Goal: Task Accomplishment & Management: Manage account settings

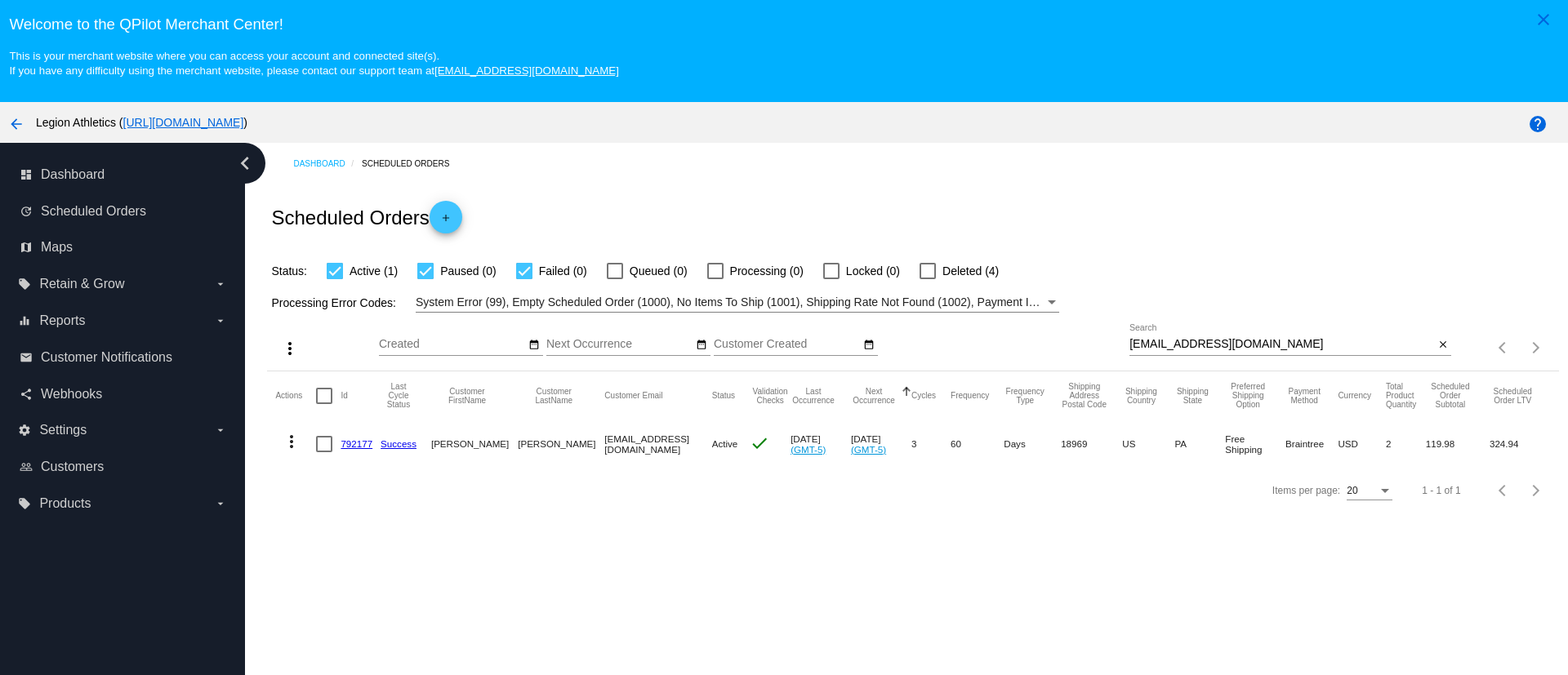
click at [1200, 342] on input "[EMAIL_ADDRESS][DOMAIN_NAME]" at bounding box center [1282, 344] width 305 height 13
paste input "flipnight"
type input "[EMAIL_ADDRESS][DOMAIN_NAME]"
click at [361, 442] on link "741901" at bounding box center [356, 443] width 32 height 11
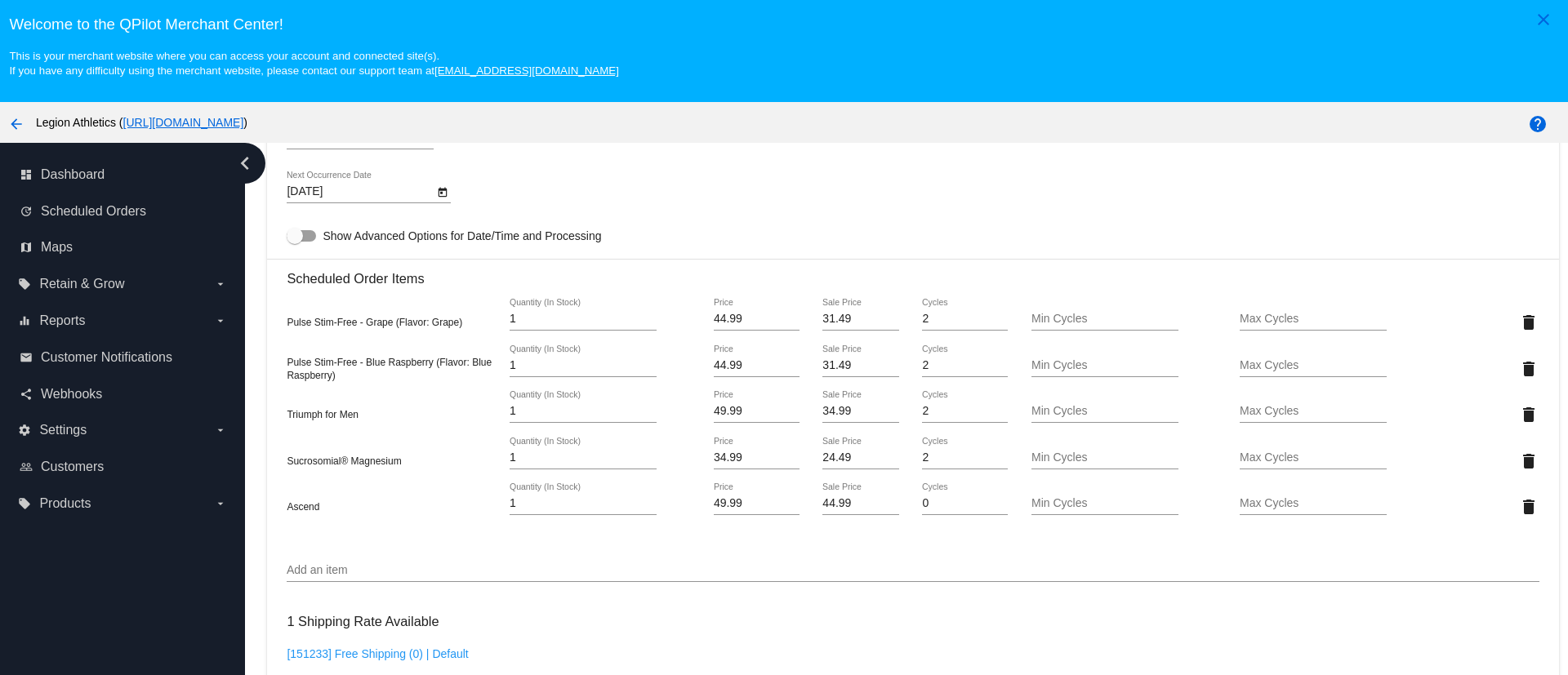
scroll to position [1102, 0]
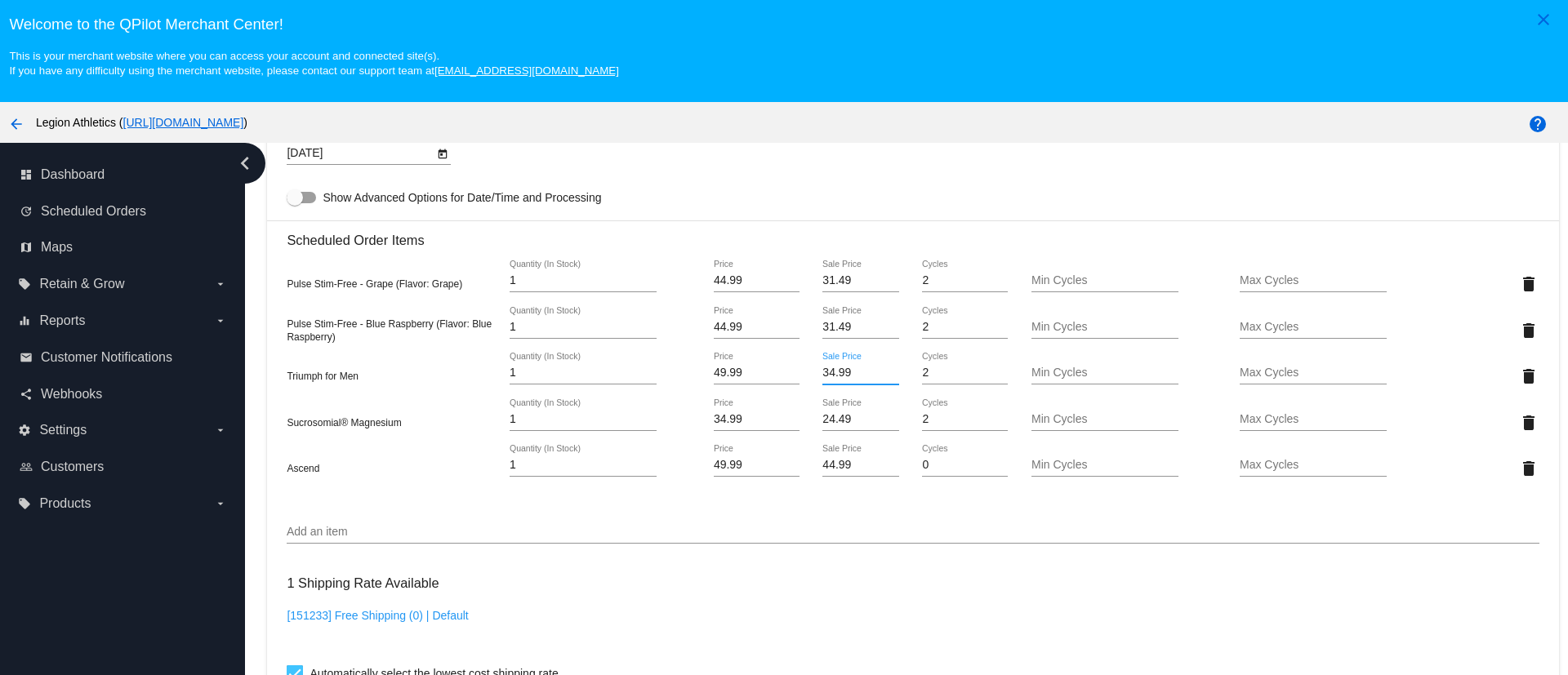
click at [823, 372] on input "34.99" at bounding box center [860, 373] width 76 height 13
click at [827, 461] on mat-card "Customer 353666: [DEMOGRAPHIC_DATA] Noche [EMAIL_ADDRESS][DOMAIN_NAME] Customer…" at bounding box center [912, 338] width 1291 height 1818
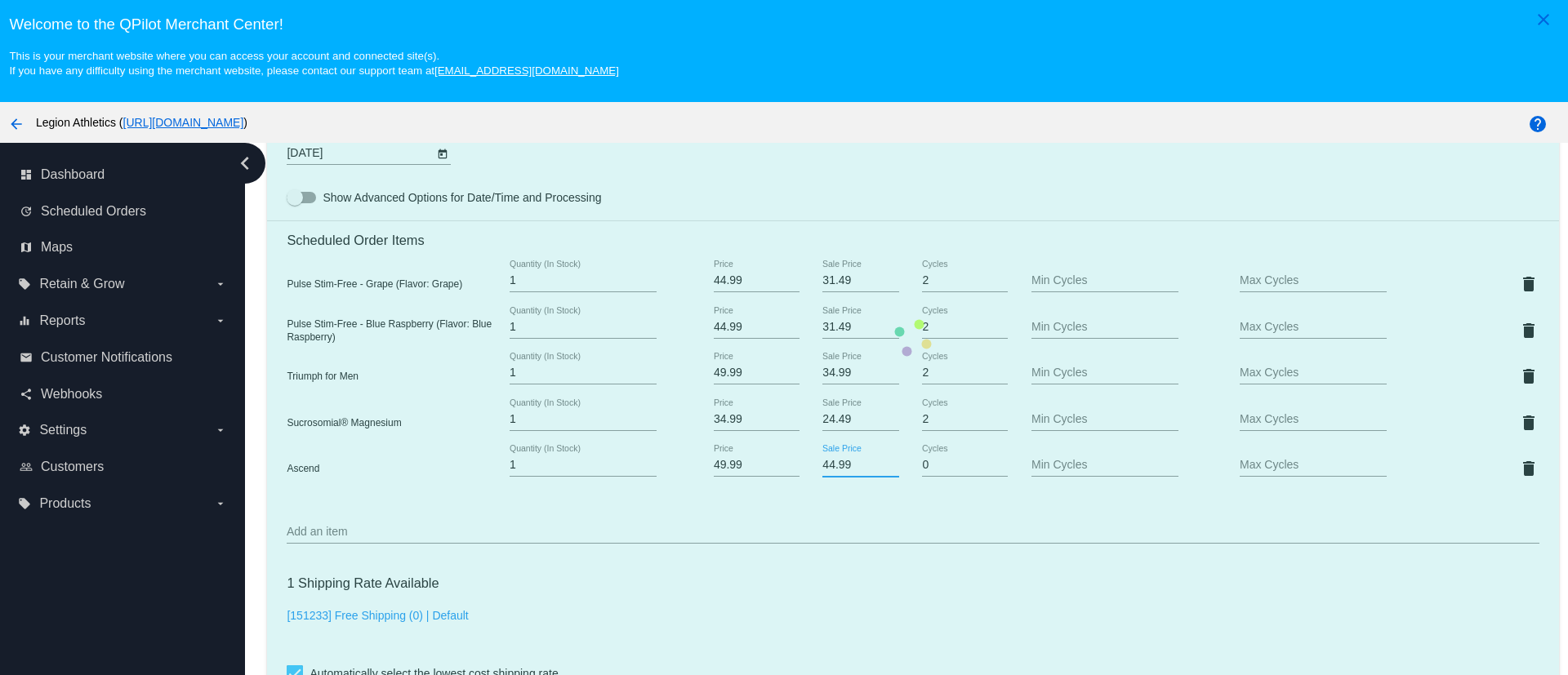
click at [827, 461] on mat-card "Customer 353666: [DEMOGRAPHIC_DATA] Noche [EMAIL_ADDRESS][DOMAIN_NAME] Customer…" at bounding box center [912, 338] width 1291 height 1818
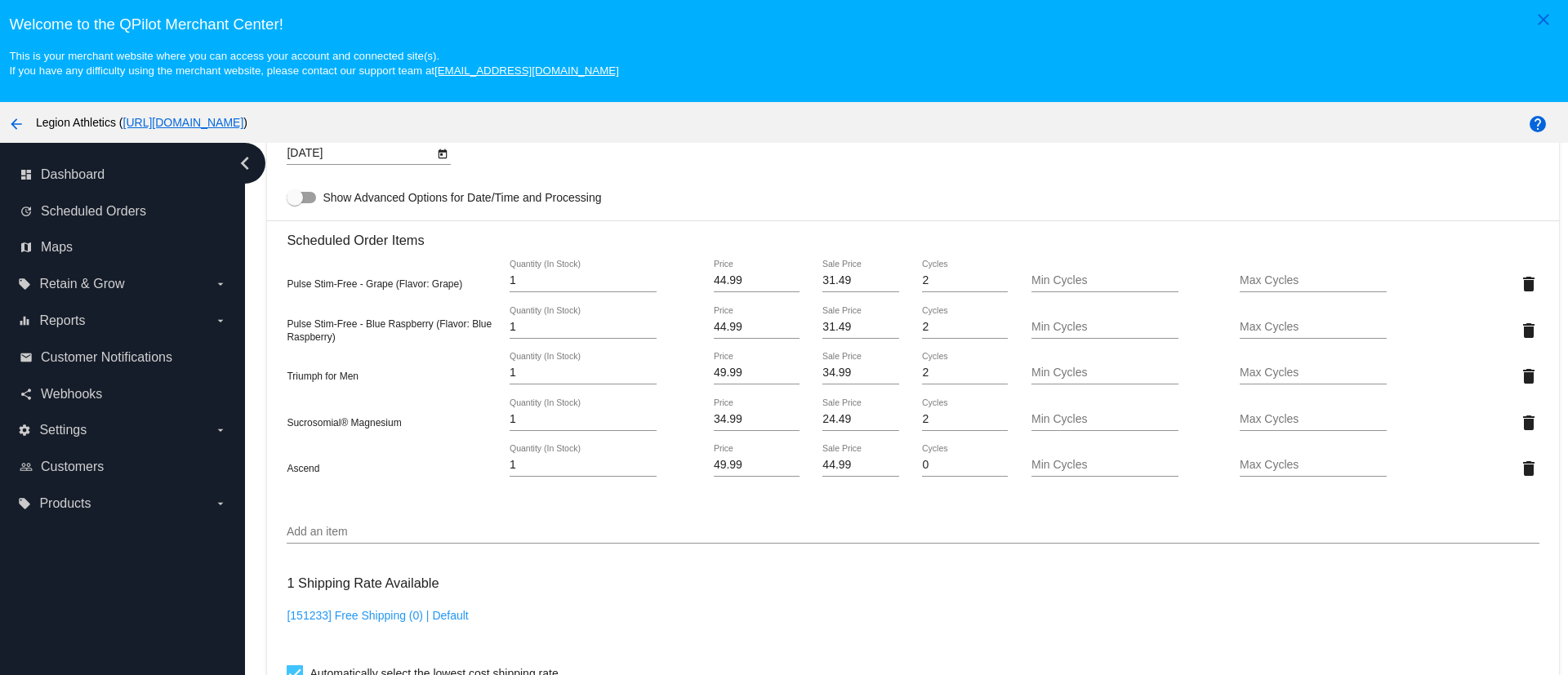
click at [822, 461] on input "44.99" at bounding box center [860, 465] width 76 height 13
paste input "3"
type input "34.99"
click at [801, 517] on mat-card "Customer 353666: [DEMOGRAPHIC_DATA] Noche [EMAIL_ADDRESS][DOMAIN_NAME] Customer…" at bounding box center [912, 338] width 1291 height 1818
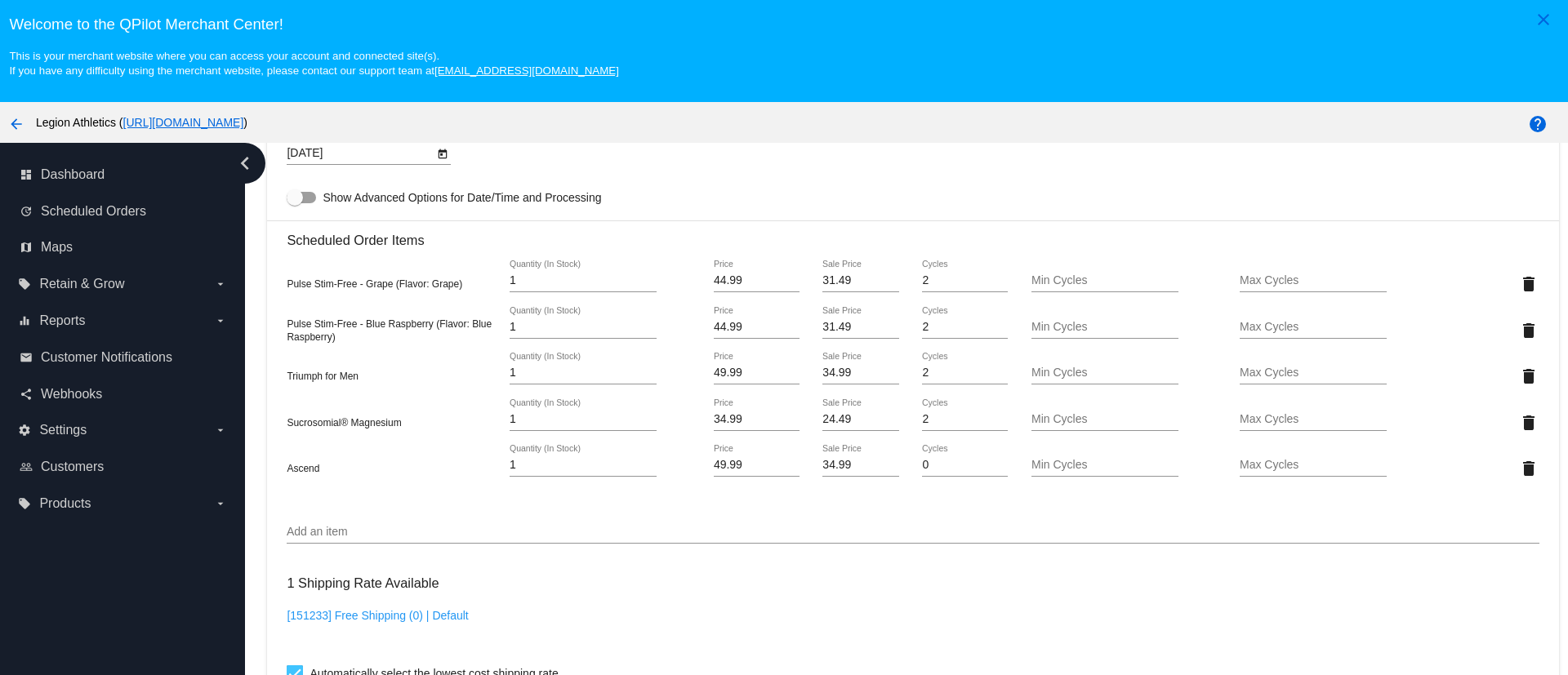
click at [889, 554] on div "Add an item" at bounding box center [912, 535] width 1252 height 47
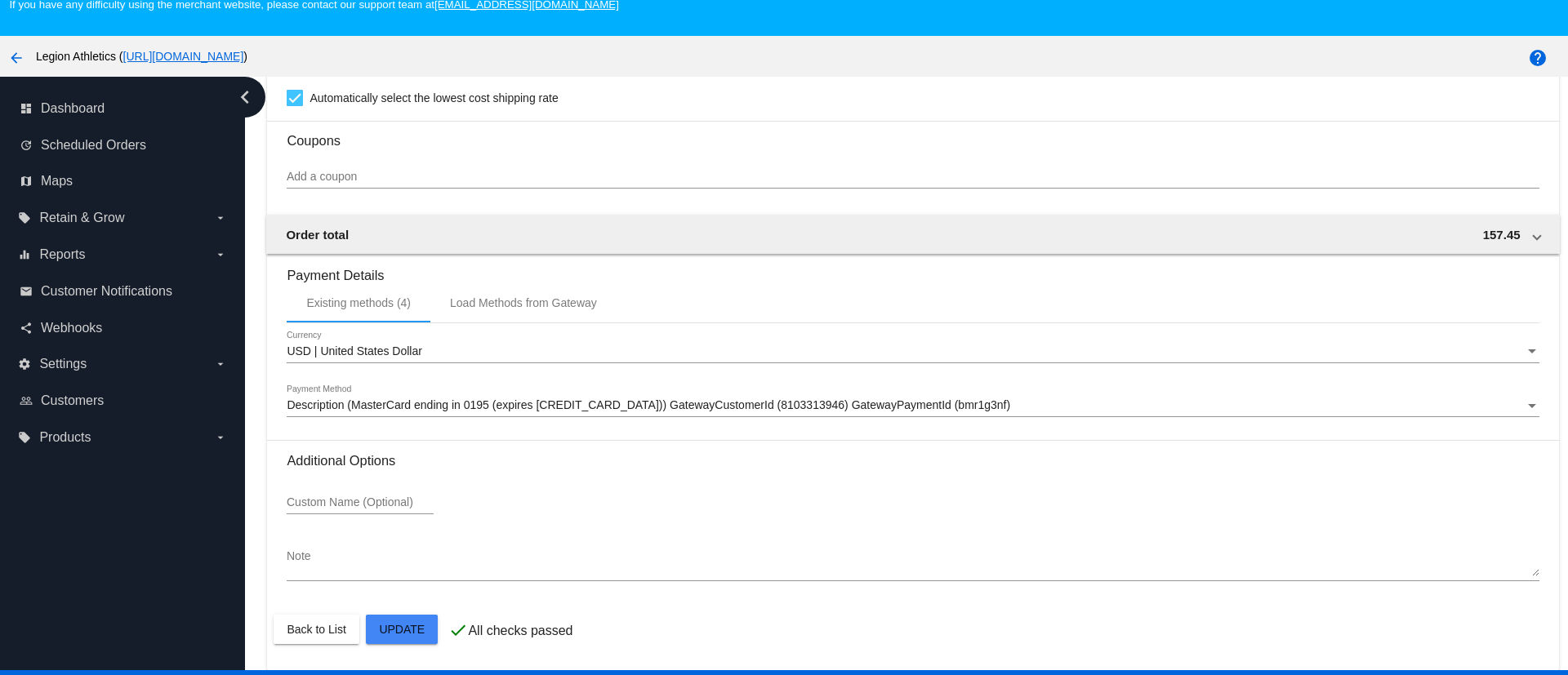
scroll to position [102, 0]
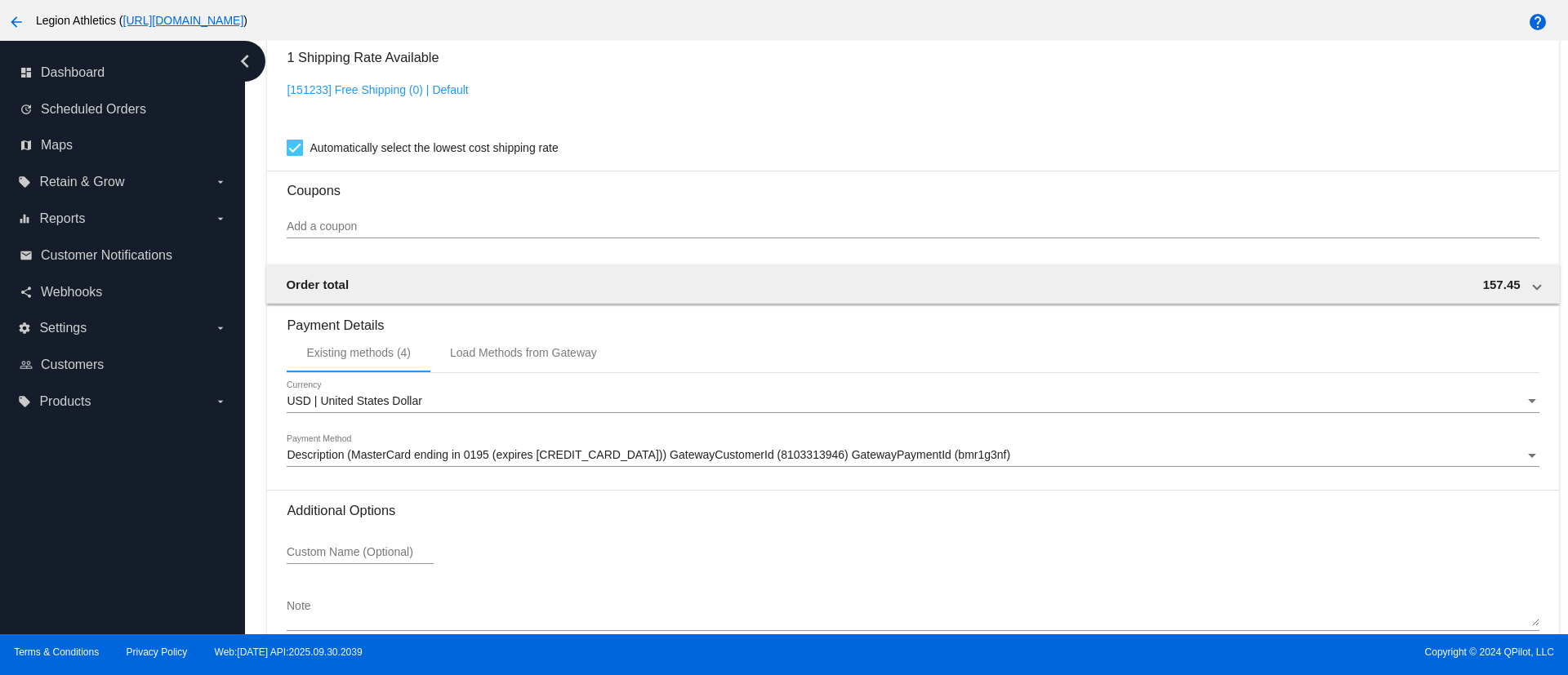
scroll to position [1611, 0]
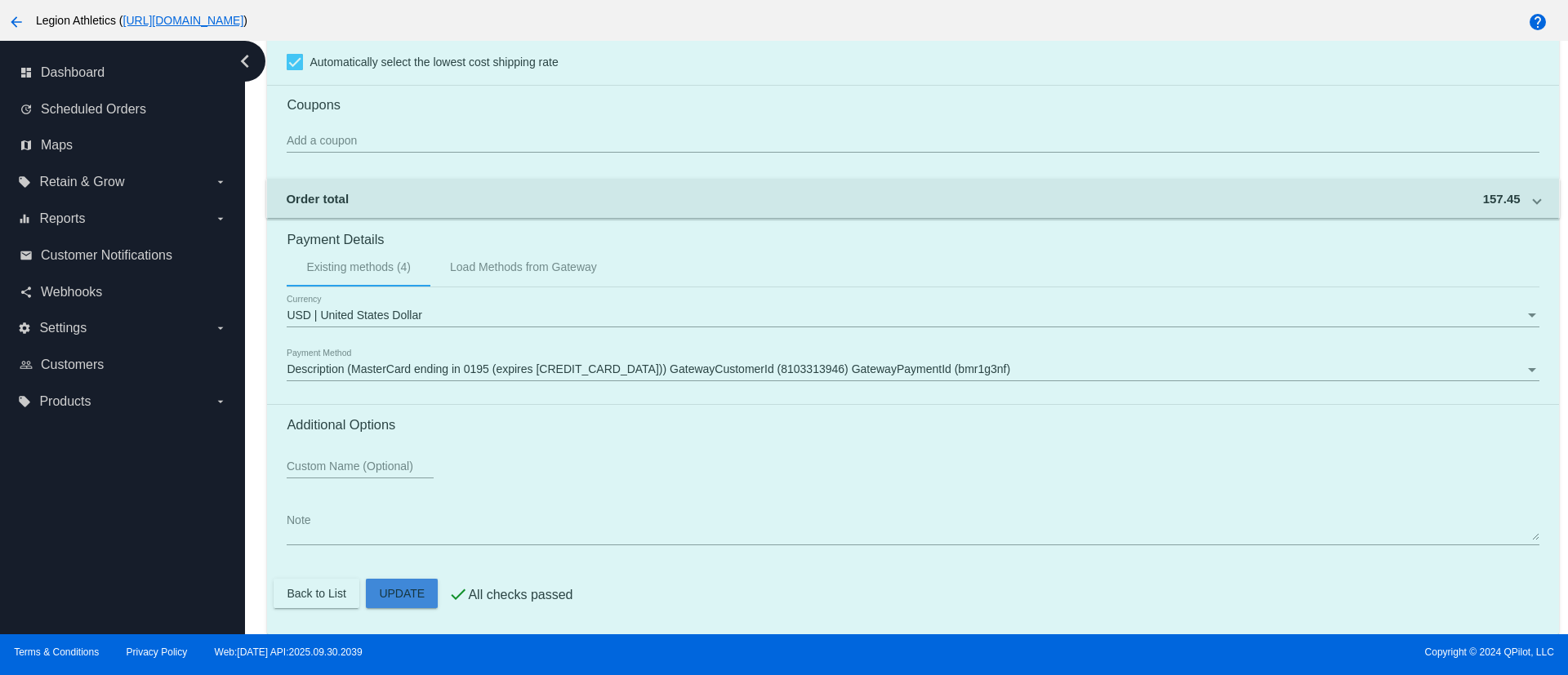
scroll to position [1122, 0]
